Goal: Information Seeking & Learning: Learn about a topic

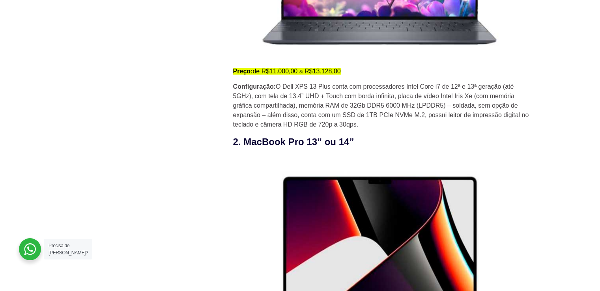
scroll to position [764, 0]
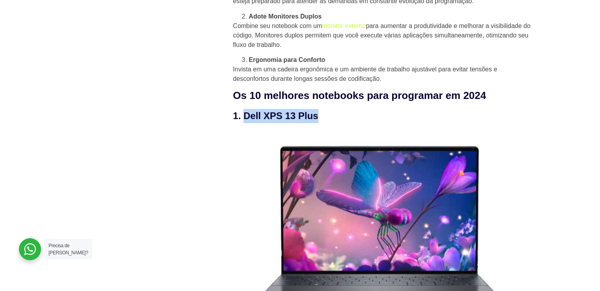
drag, startPoint x: 319, startPoint y: 122, endPoint x: 243, endPoint y: 119, distance: 75.4
click at [243, 119] on h3 "1. Dell XPS 13 Plus" at bounding box center [383, 116] width 300 height 14
copy h3 "Dell XPS 13 Plus"
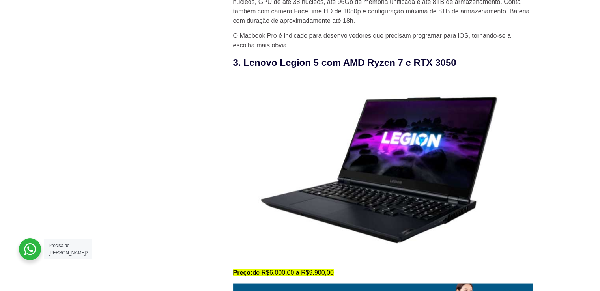
scroll to position [1411, 0]
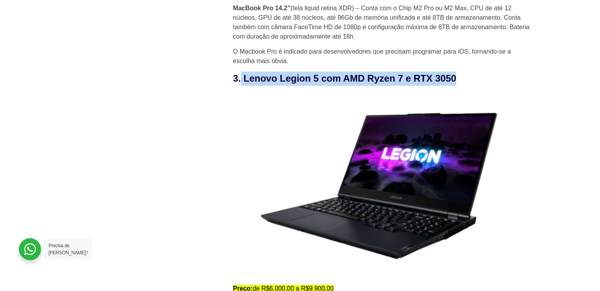
drag, startPoint x: 341, startPoint y: 81, endPoint x: 456, endPoint y: 81, distance: 115.6
click at [456, 81] on h3 "3. Lenovo Legion 5 com AMD Ryzen 7 e RTX 3050" at bounding box center [383, 78] width 300 height 14
copy h3 "Lenovo Legion 5 com AMD Ryzen 7 e RTX 3050"
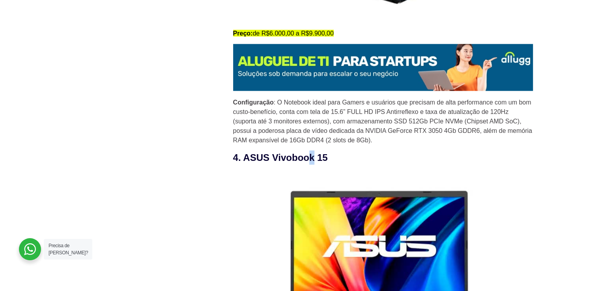
click at [314, 161] on h3 "4. ASUS Vivobook 15" at bounding box center [383, 158] width 300 height 14
click at [272, 162] on h3 "4. ASUS Vivobook 15" at bounding box center [383, 158] width 300 height 14
drag, startPoint x: 243, startPoint y: 161, endPoint x: 330, endPoint y: 159, distance: 86.8
click at [330, 159] on h3 "4. ASUS Vivobook 15" at bounding box center [383, 158] width 300 height 14
copy h3 "ASUS Vivobook 15"
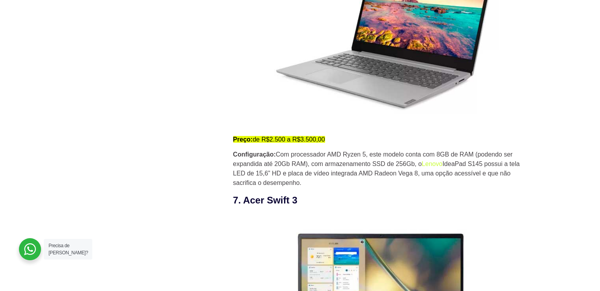
scroll to position [2190, 0]
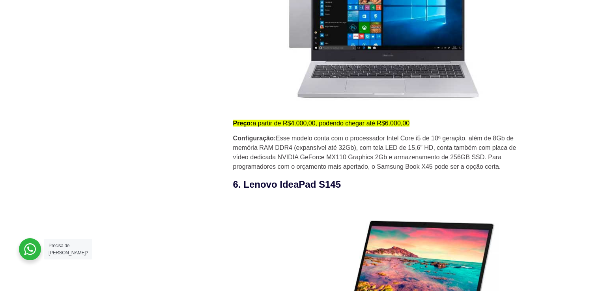
drag, startPoint x: 244, startPoint y: 187, endPoint x: 348, endPoint y: 188, distance: 104.1
click at [348, 188] on h3 "6. Lenovo IdeaPad S145" at bounding box center [383, 184] width 300 height 14
copy h3 "Lenovo IdeaPad S145"
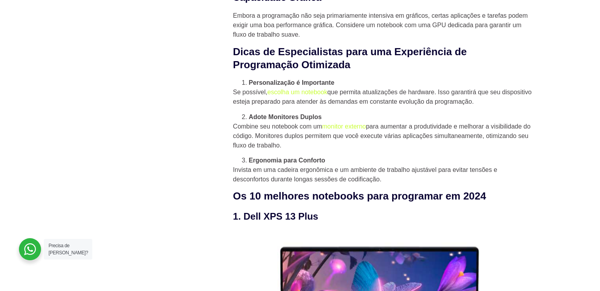
scroll to position [917, 0]
